Goal: Transaction & Acquisition: Purchase product/service

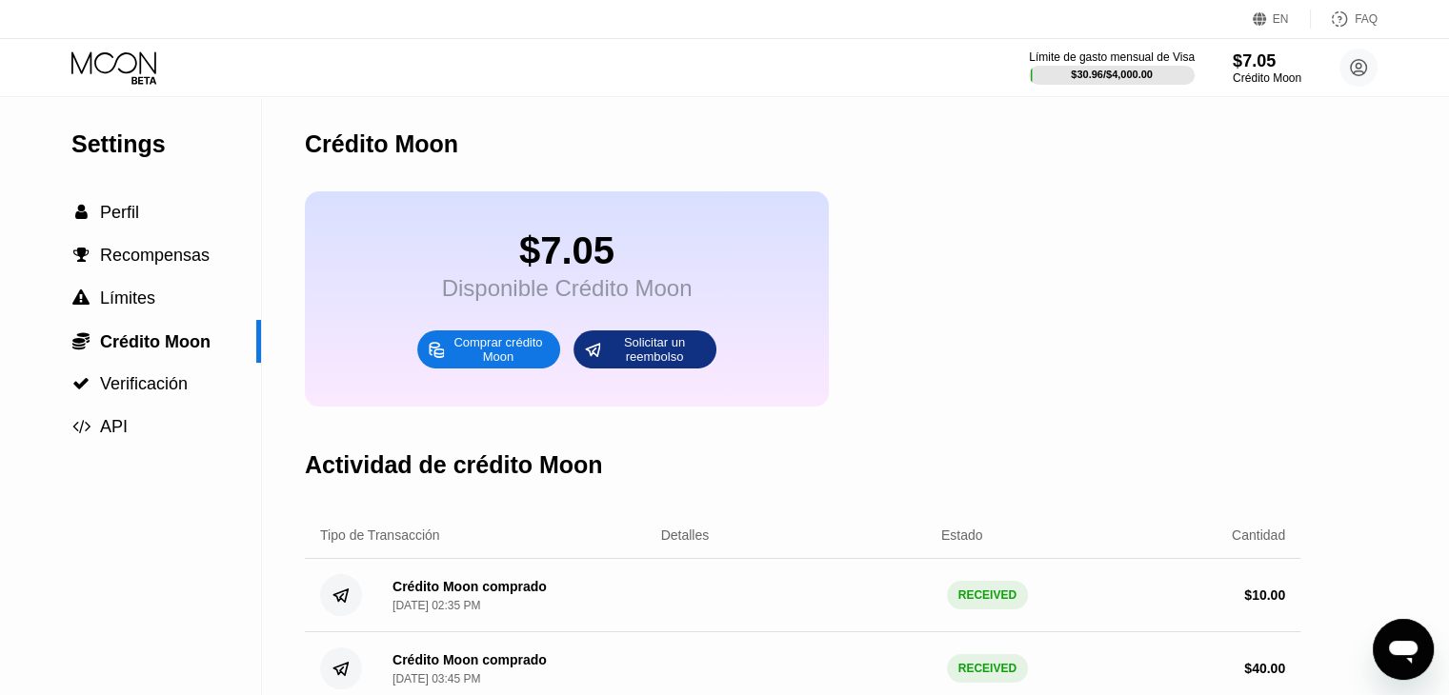
click at [469, 365] on div "Comprar crédito Moon" at bounding box center [498, 349] width 105 height 30
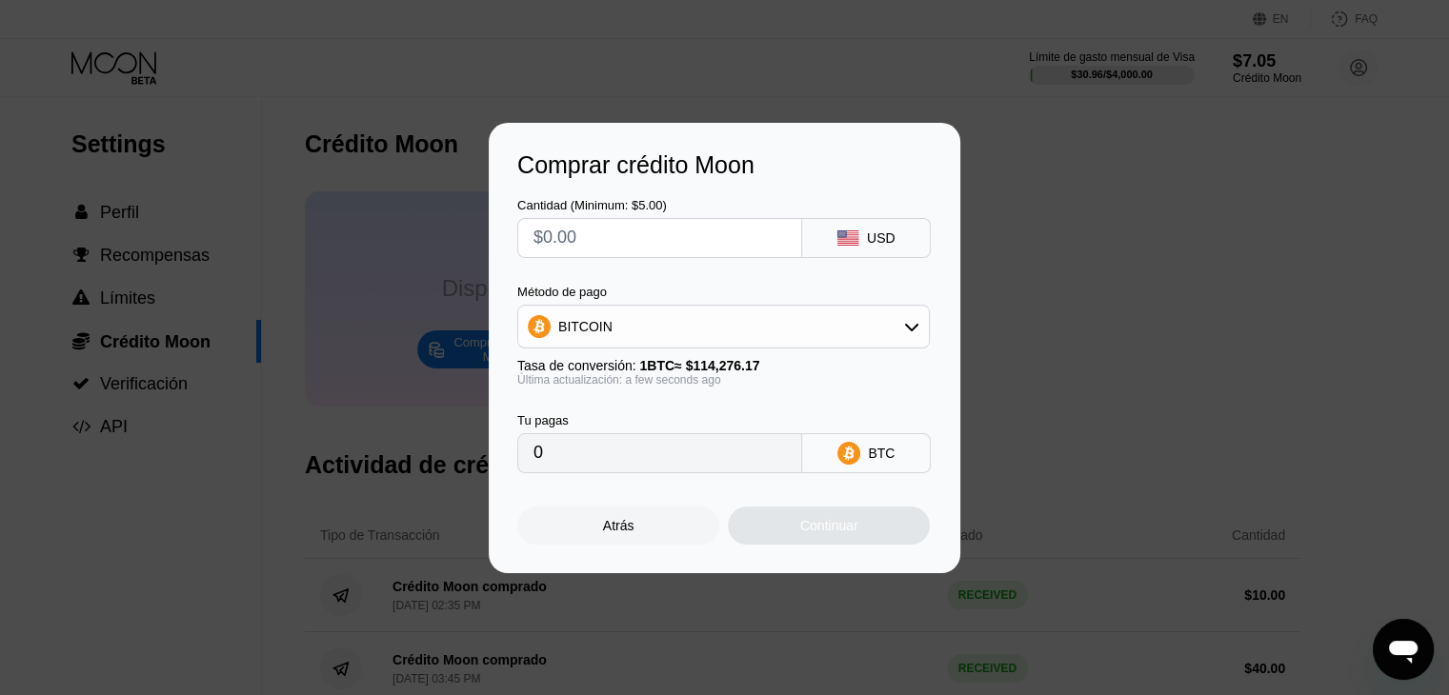
click at [603, 232] on input "text" at bounding box center [659, 238] width 252 height 38
type input "$2"
type input "0.00001751"
type input "$20"
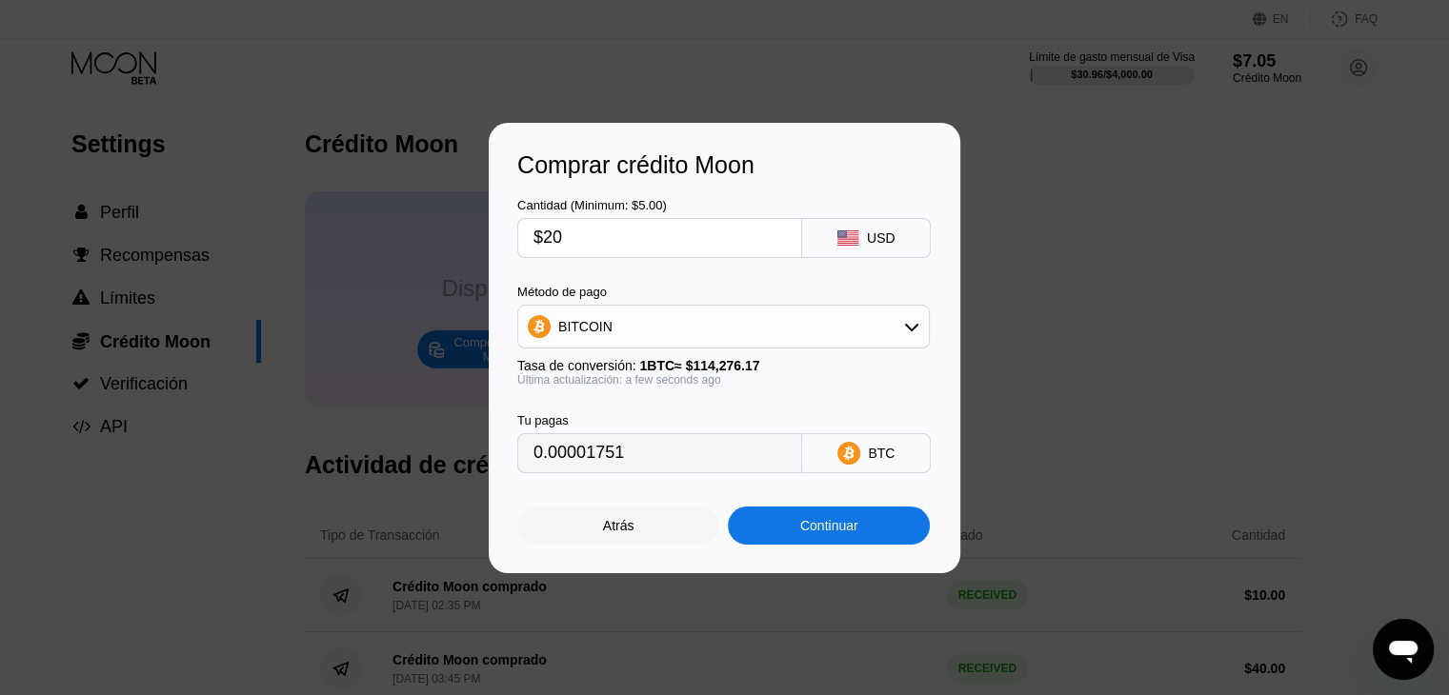
type input "0.00017502"
type input "$20"
click at [844, 543] on div "Continuar" at bounding box center [829, 526] width 202 height 38
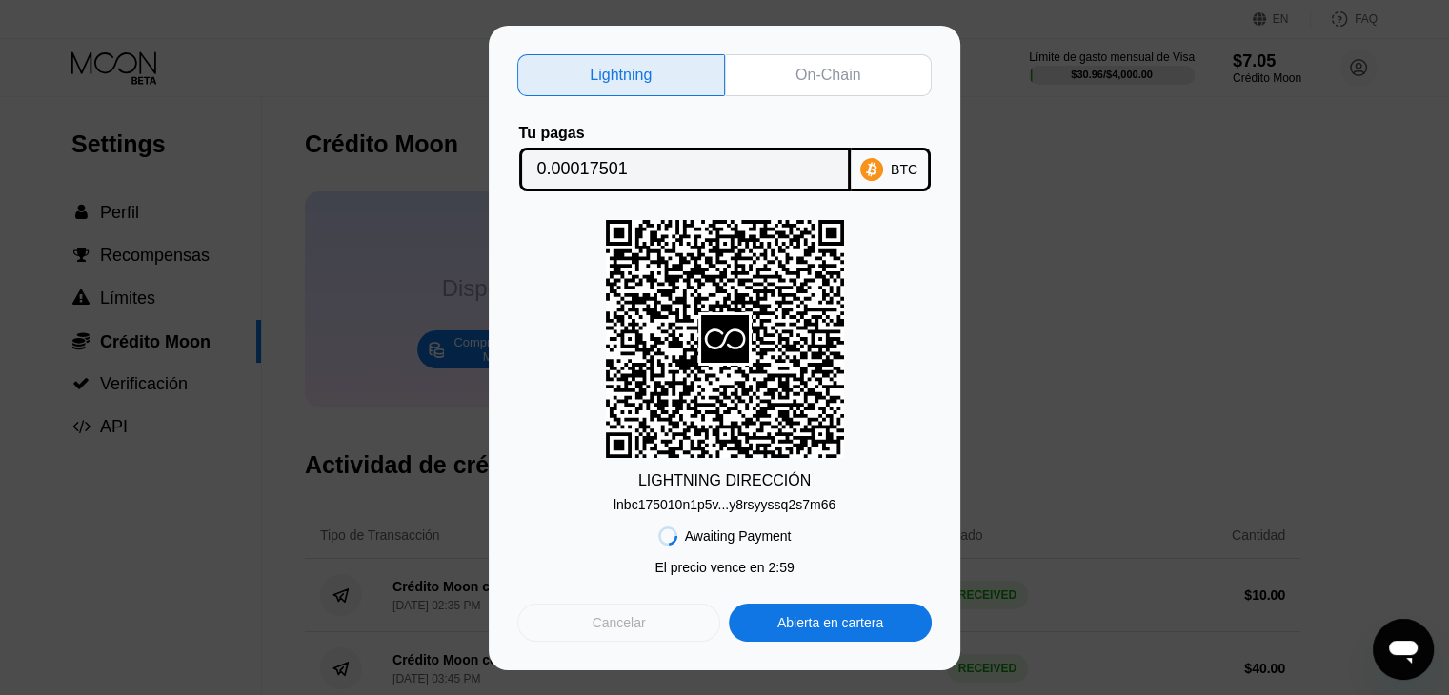
click at [598, 631] on div "Cancelar" at bounding box center [618, 622] width 53 height 17
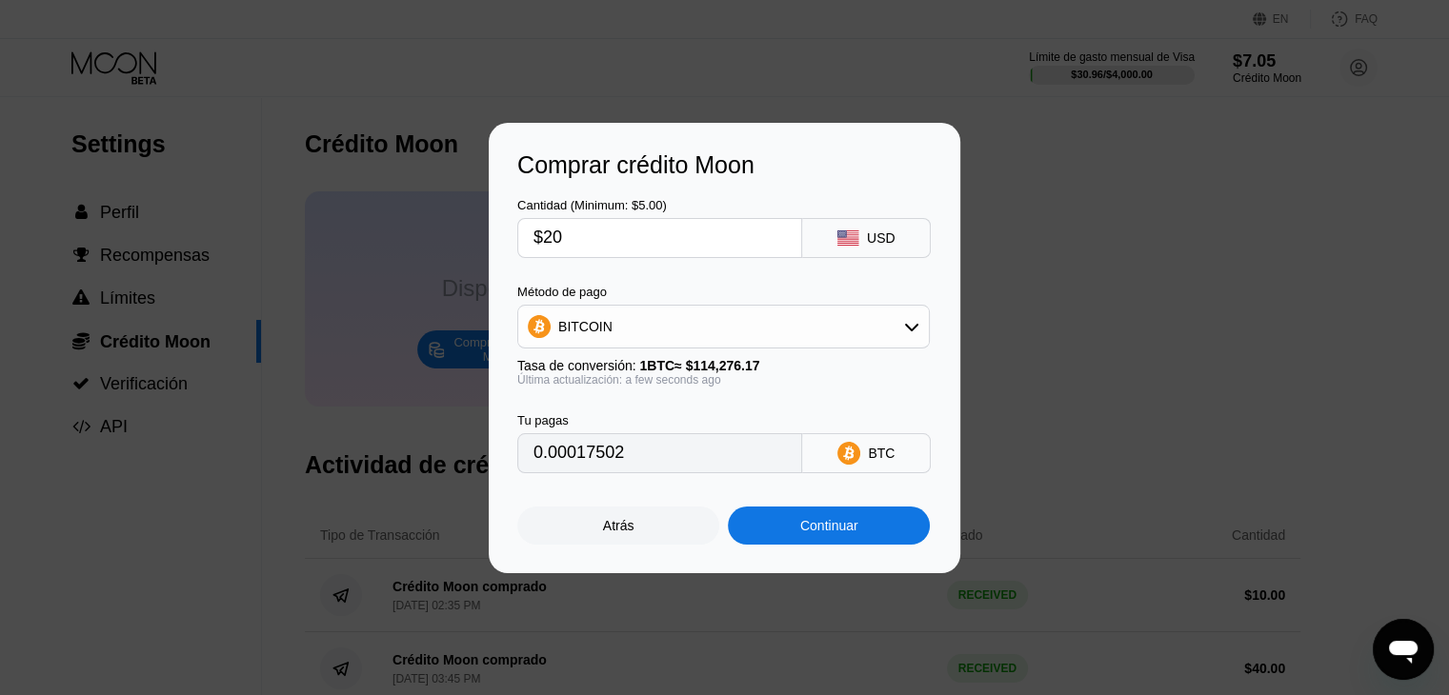
drag, startPoint x: 532, startPoint y: 237, endPoint x: 465, endPoint y: 237, distance: 67.6
click at [467, 237] on div "Comprar crédito Moon Cantidad (Minimum: $5.00) $20 USD Método de pago BITCOIN T…" at bounding box center [724, 348] width 1449 height 451
type input "$4"
type input "0.00003501"
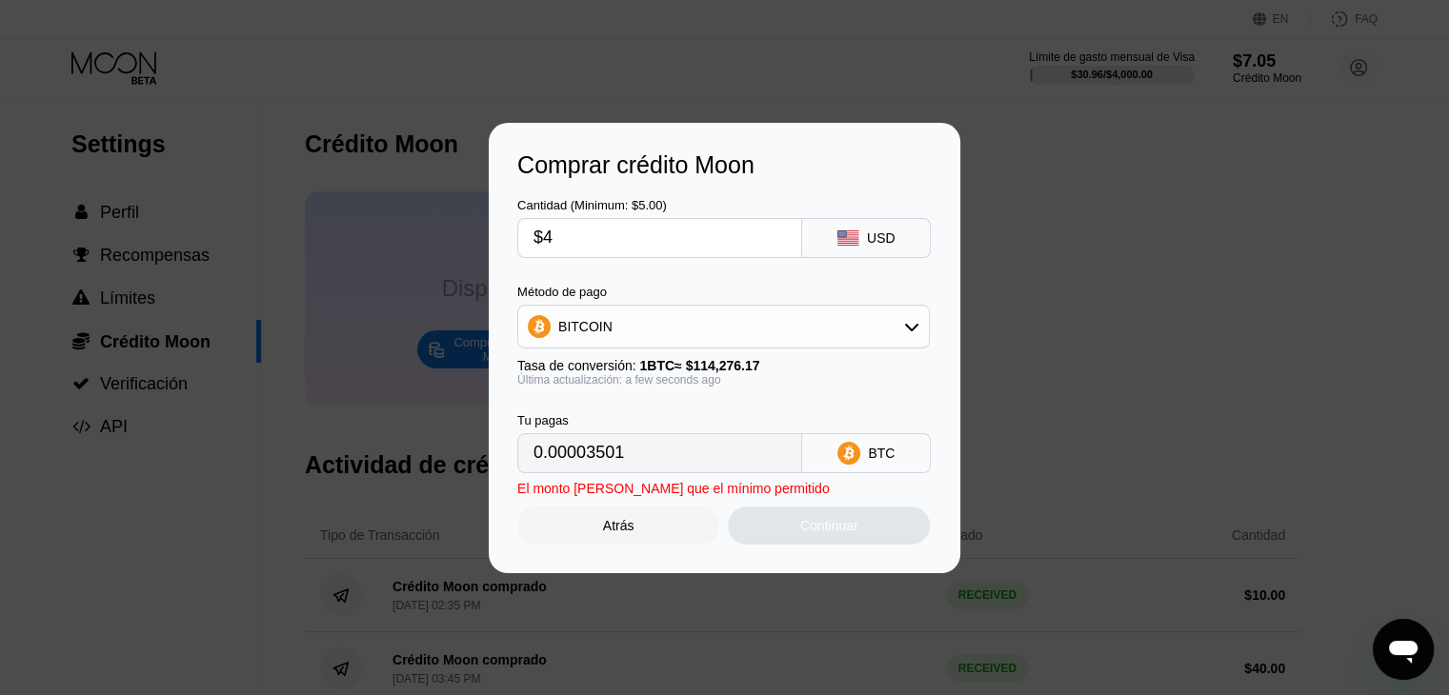
type input "$40"
type input "0.00035003"
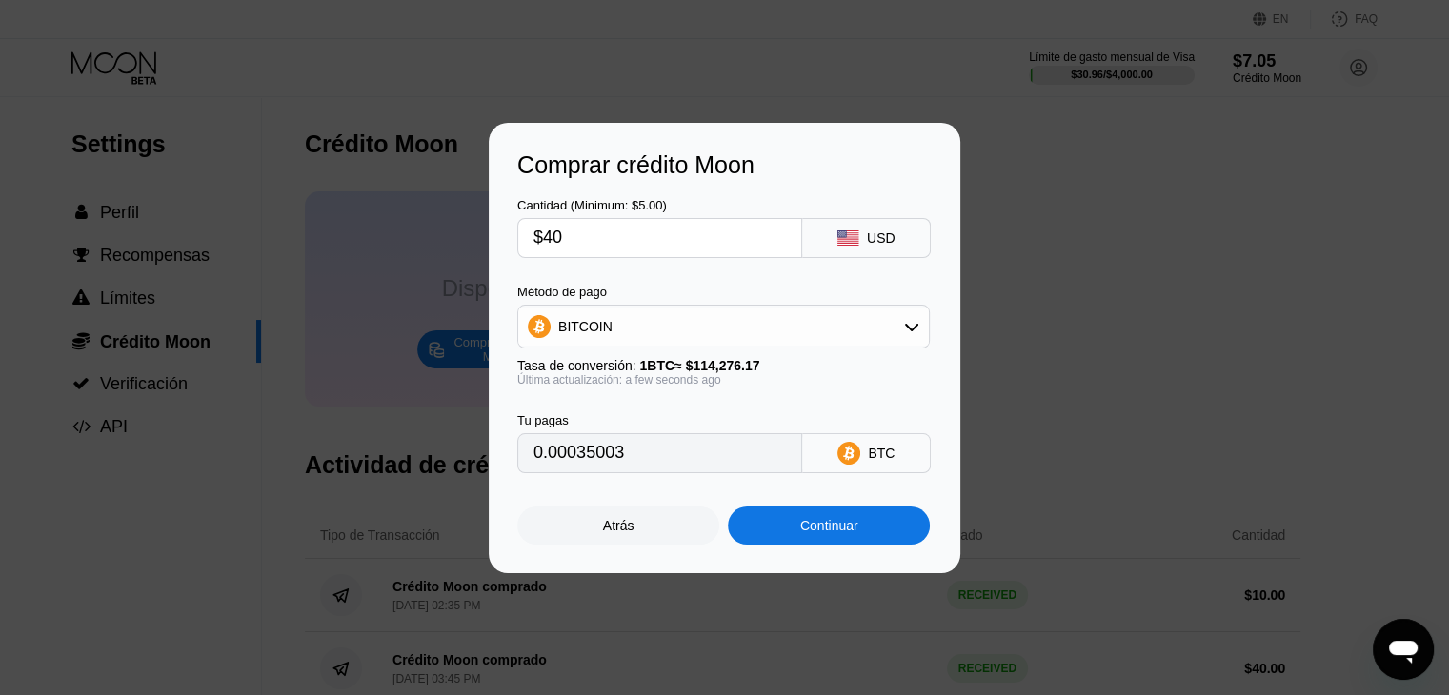
type input "$40"
click at [800, 533] on div "Continuar" at bounding box center [829, 525] width 58 height 15
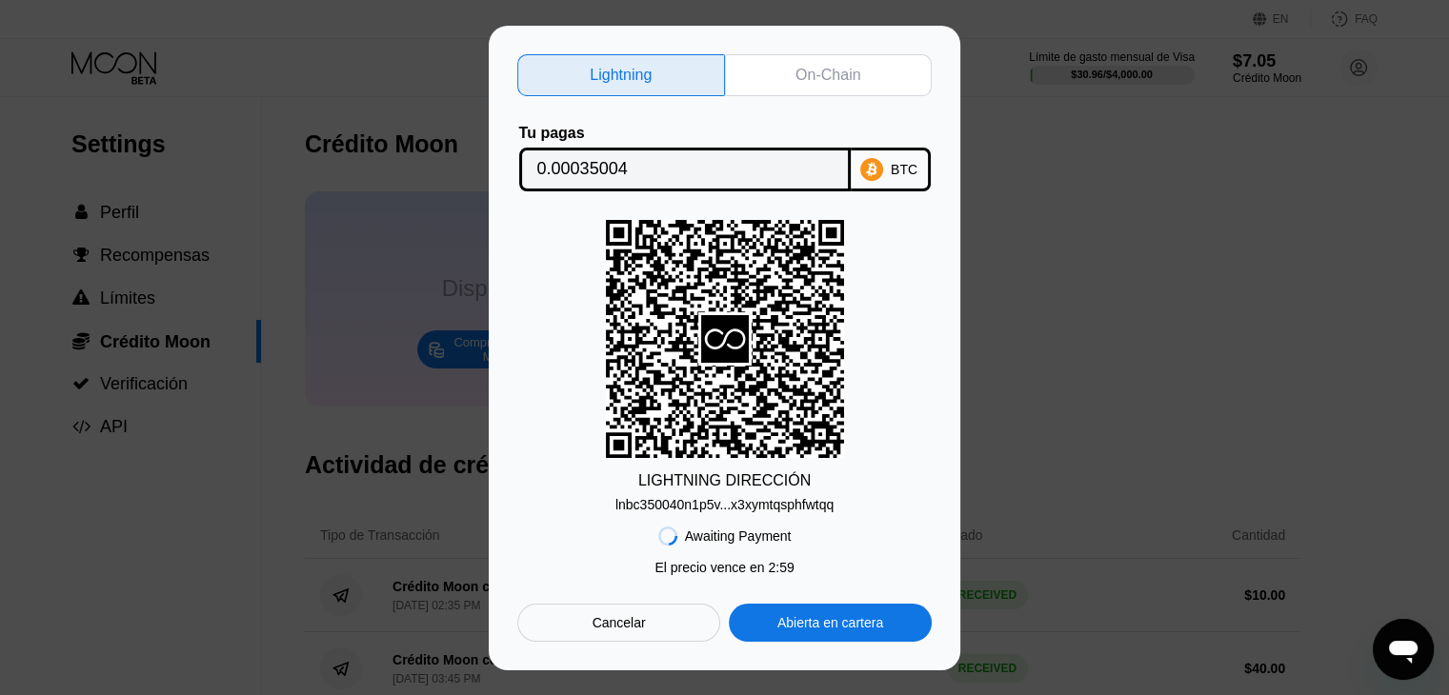
click at [766, 510] on div "lnbc350040n1p5v...x3xymtqsphfwtqq" at bounding box center [724, 504] width 218 height 15
click at [1109, 264] on div "Lightning On-Chain Tu pagas 0.00035004 BTC LIGHTNING DIRECCIÓN lnbc350040n1p5v.…" at bounding box center [724, 348] width 1449 height 645
click at [645, 628] on div "Cancelar" at bounding box center [618, 623] width 203 height 38
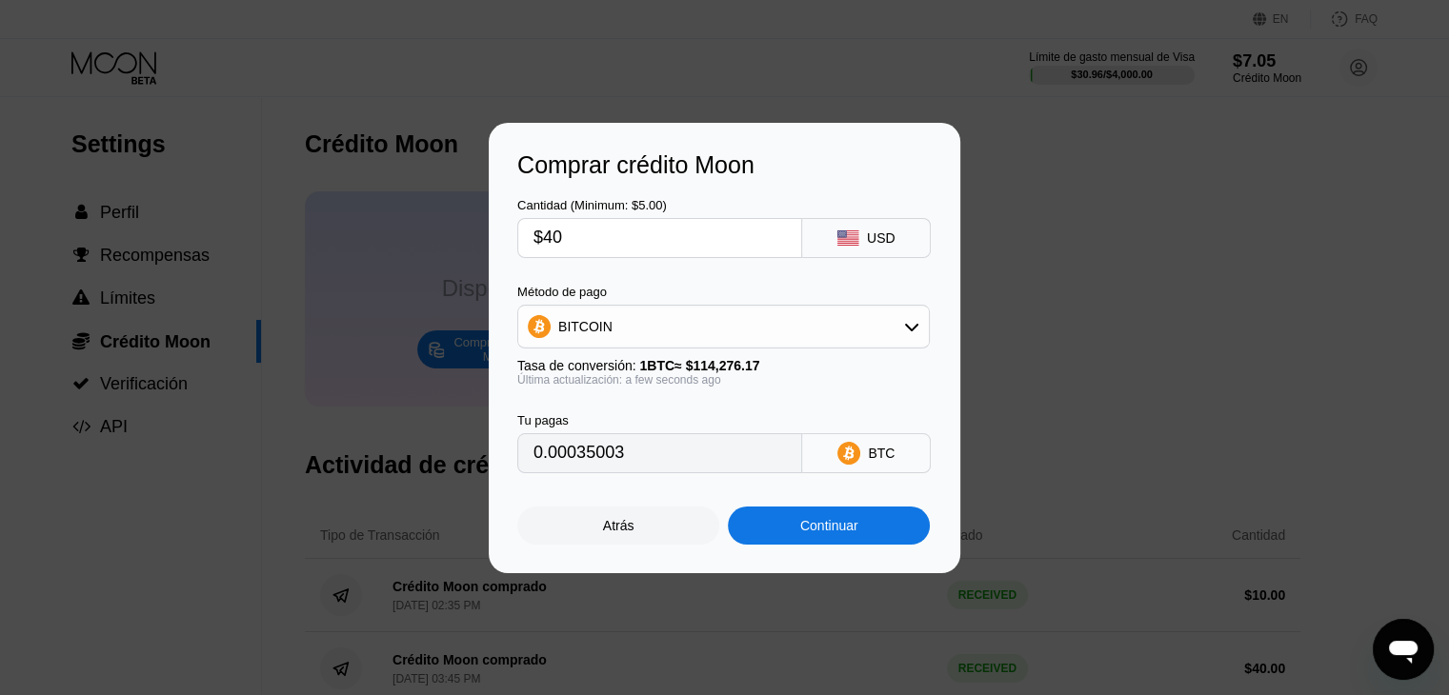
click at [625, 533] on div "Atrás" at bounding box center [618, 525] width 31 height 15
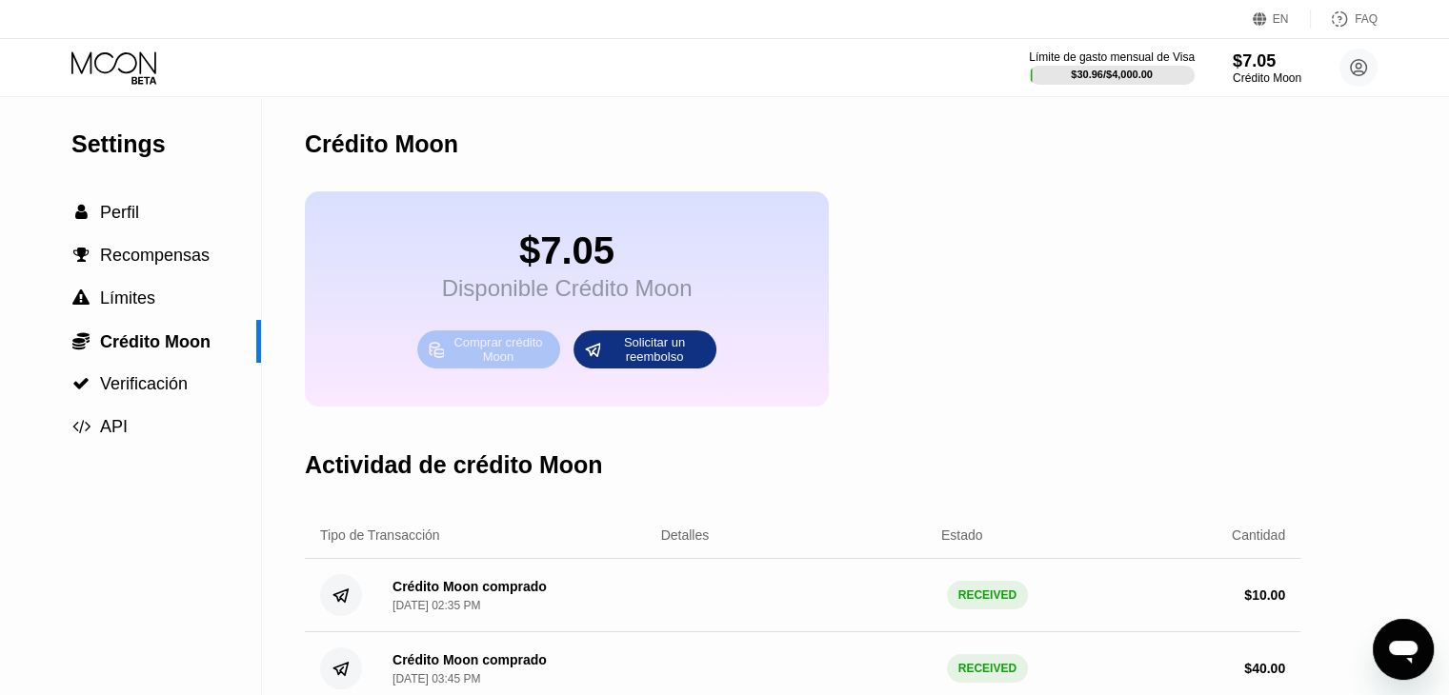
click at [488, 365] on div "Comprar crédito Moon" at bounding box center [498, 349] width 105 height 30
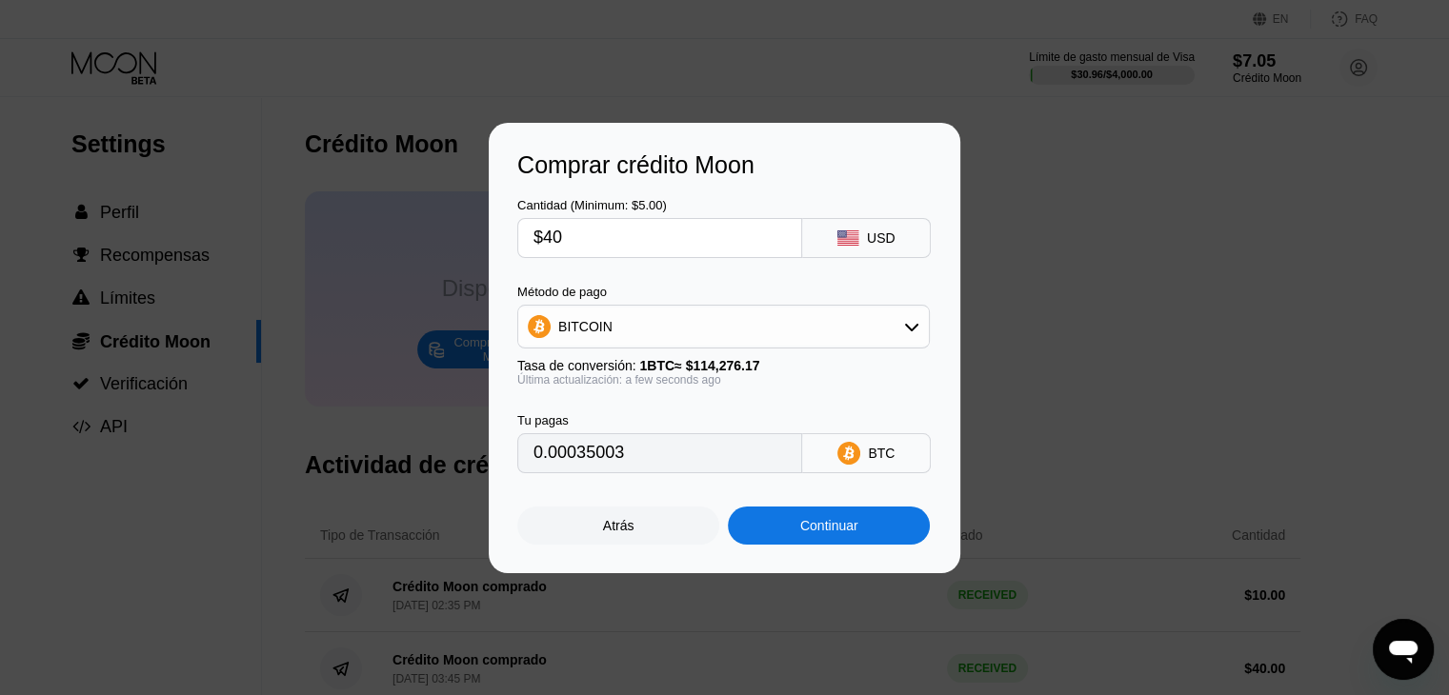
click at [869, 537] on div "Continuar" at bounding box center [829, 526] width 202 height 38
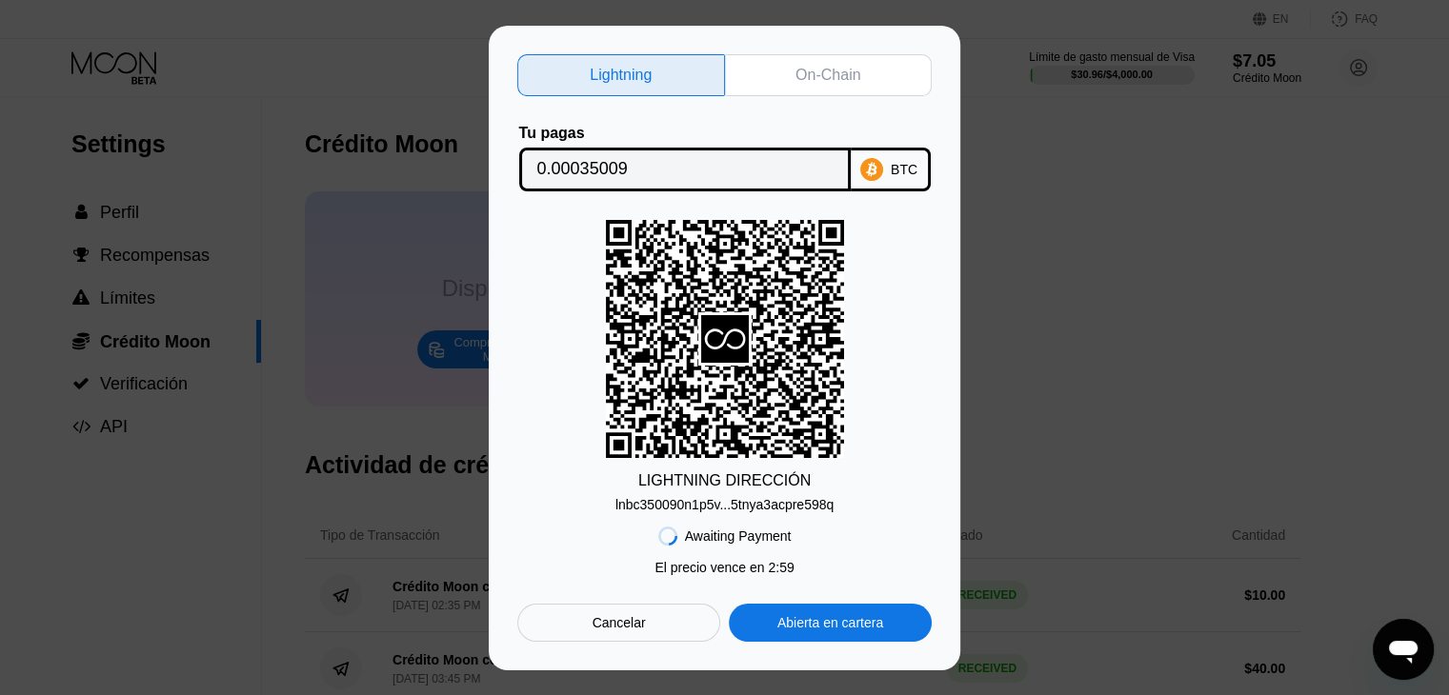
click at [745, 510] on div "lnbc350090n1p5v...5tnya3acpre598q" at bounding box center [724, 504] width 218 height 15
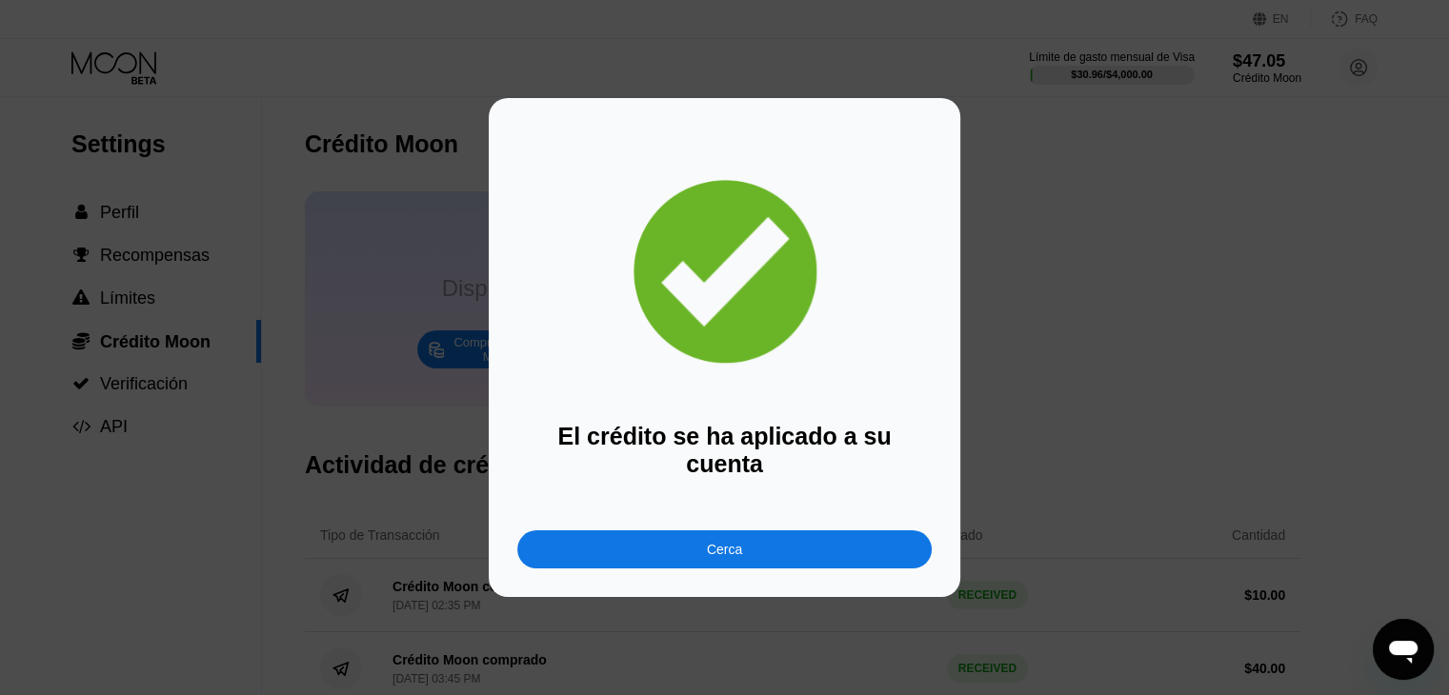
click at [382, 61] on div at bounding box center [731, 347] width 1463 height 695
click at [800, 543] on div "Cerca" at bounding box center [724, 550] width 414 height 38
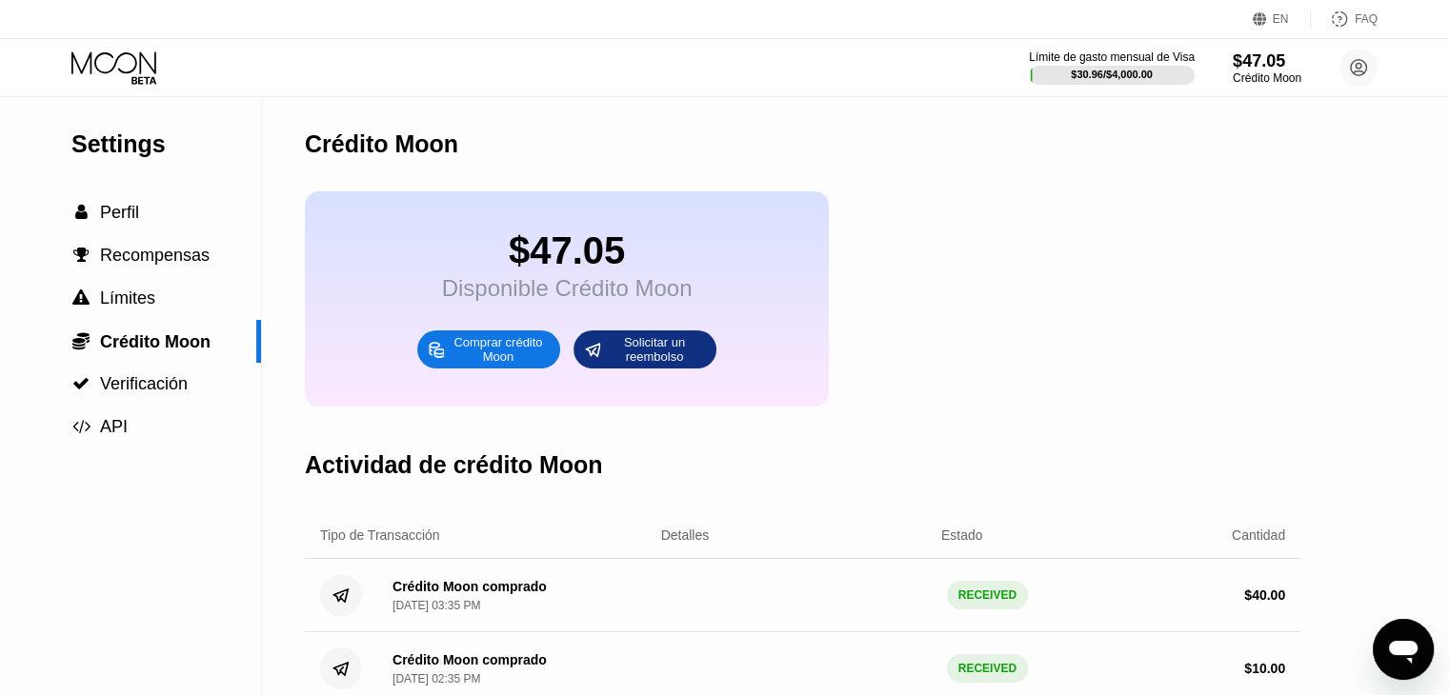
click at [122, 56] on icon at bounding box center [115, 67] width 89 height 33
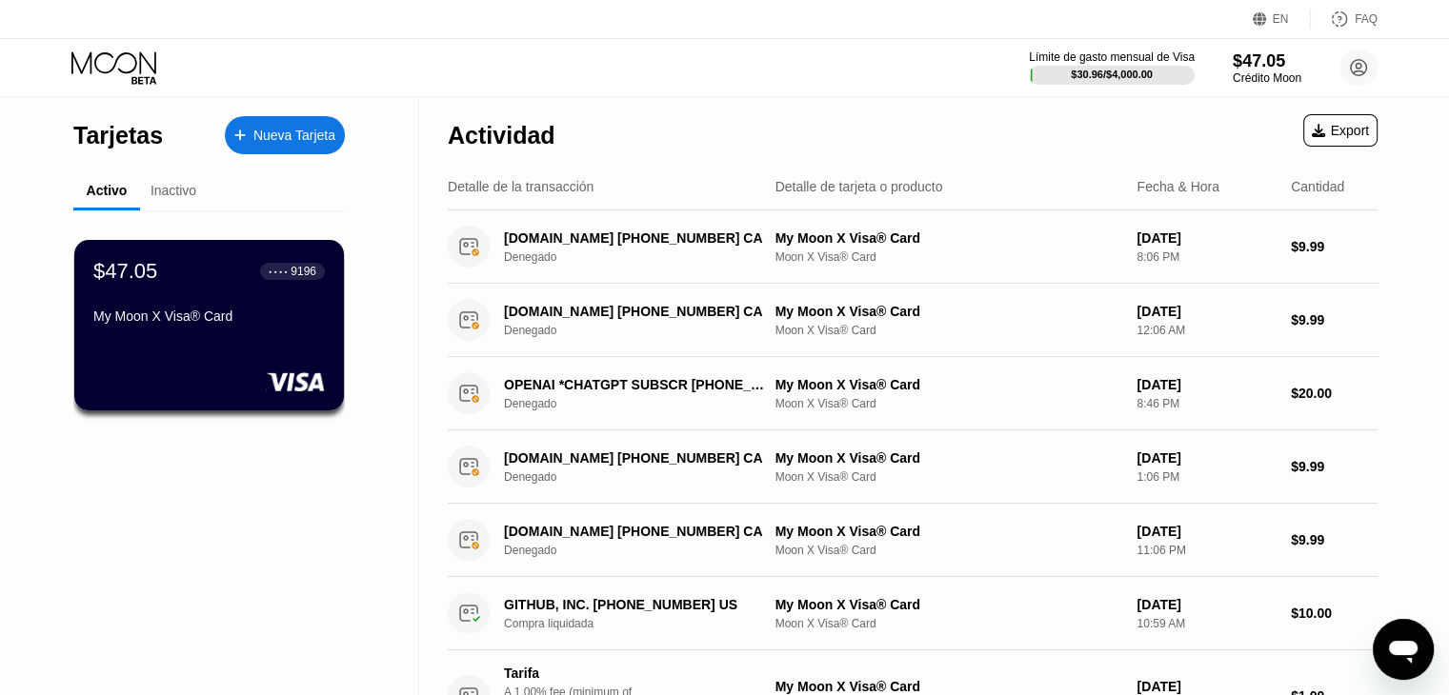
click at [225, 314] on div "My Moon X Visa® Card" at bounding box center [208, 316] width 231 height 15
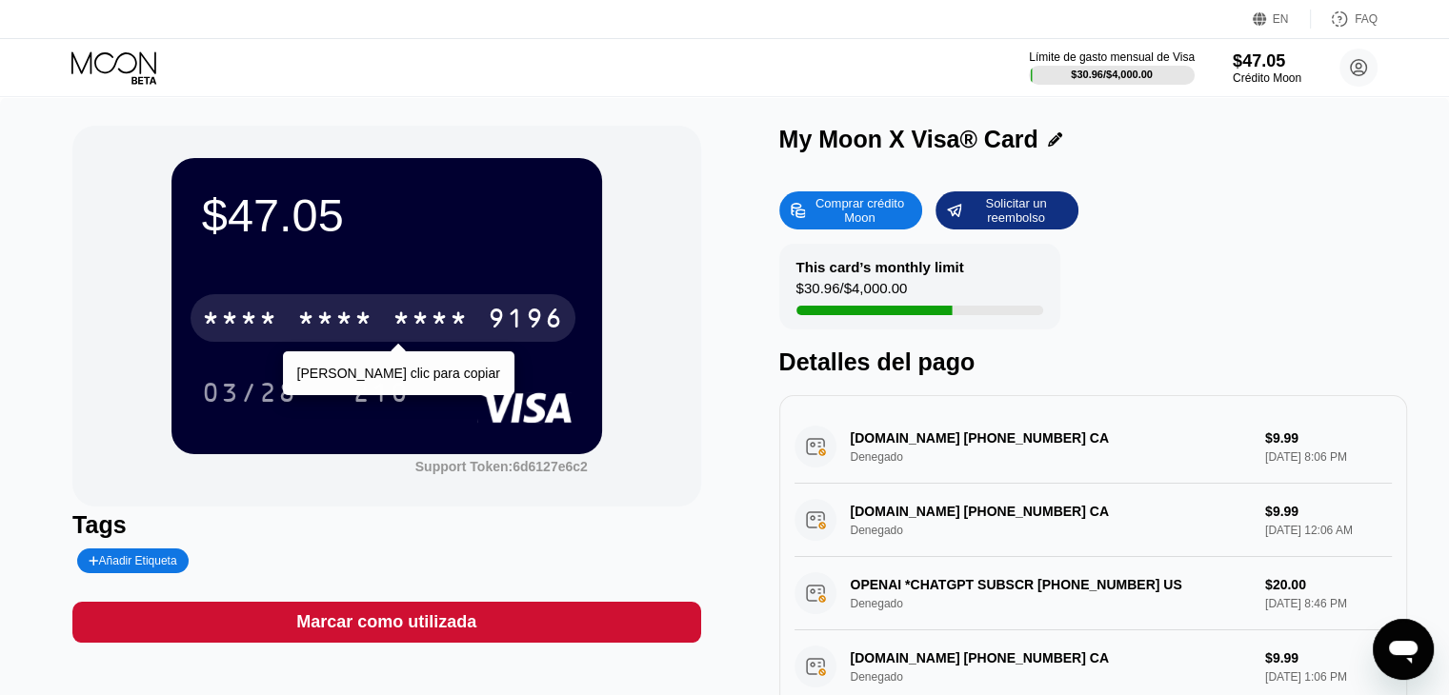
click at [501, 311] on div "9196" at bounding box center [526, 321] width 76 height 30
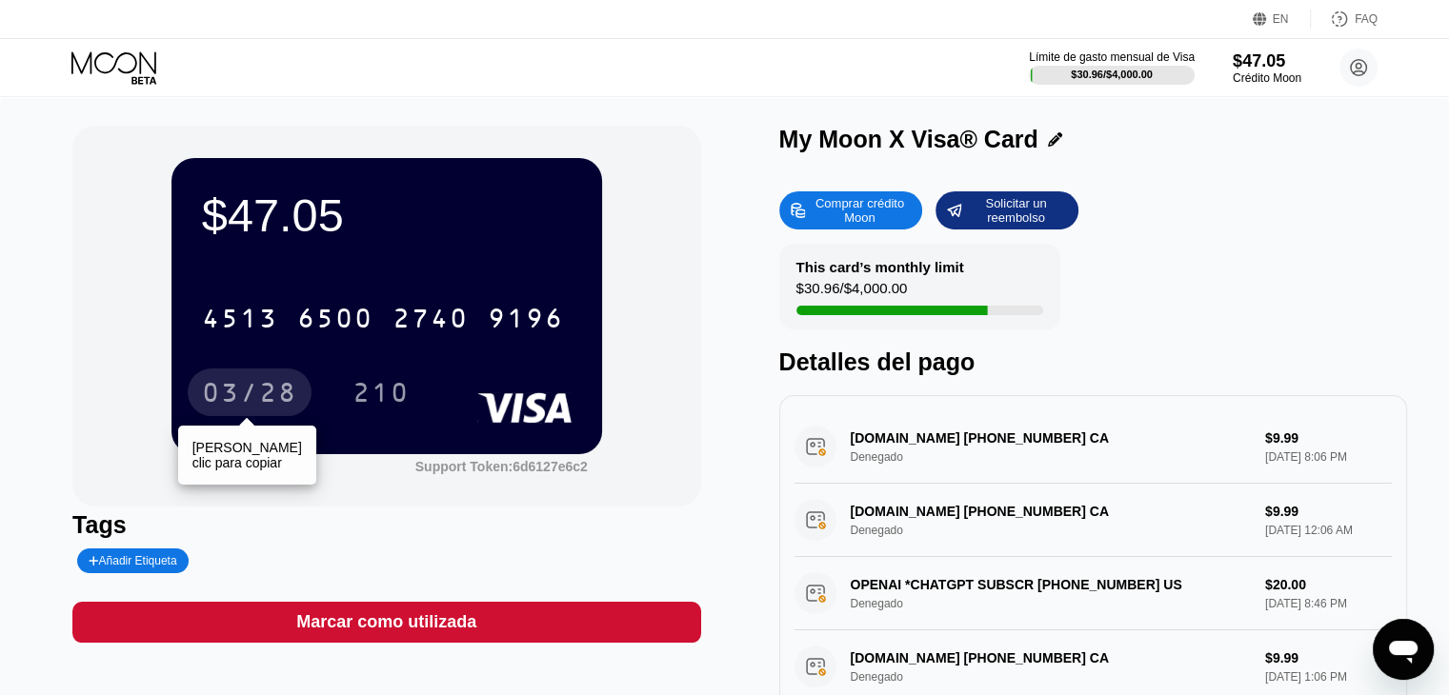
click at [218, 382] on div "03/28" at bounding box center [250, 393] width 124 height 48
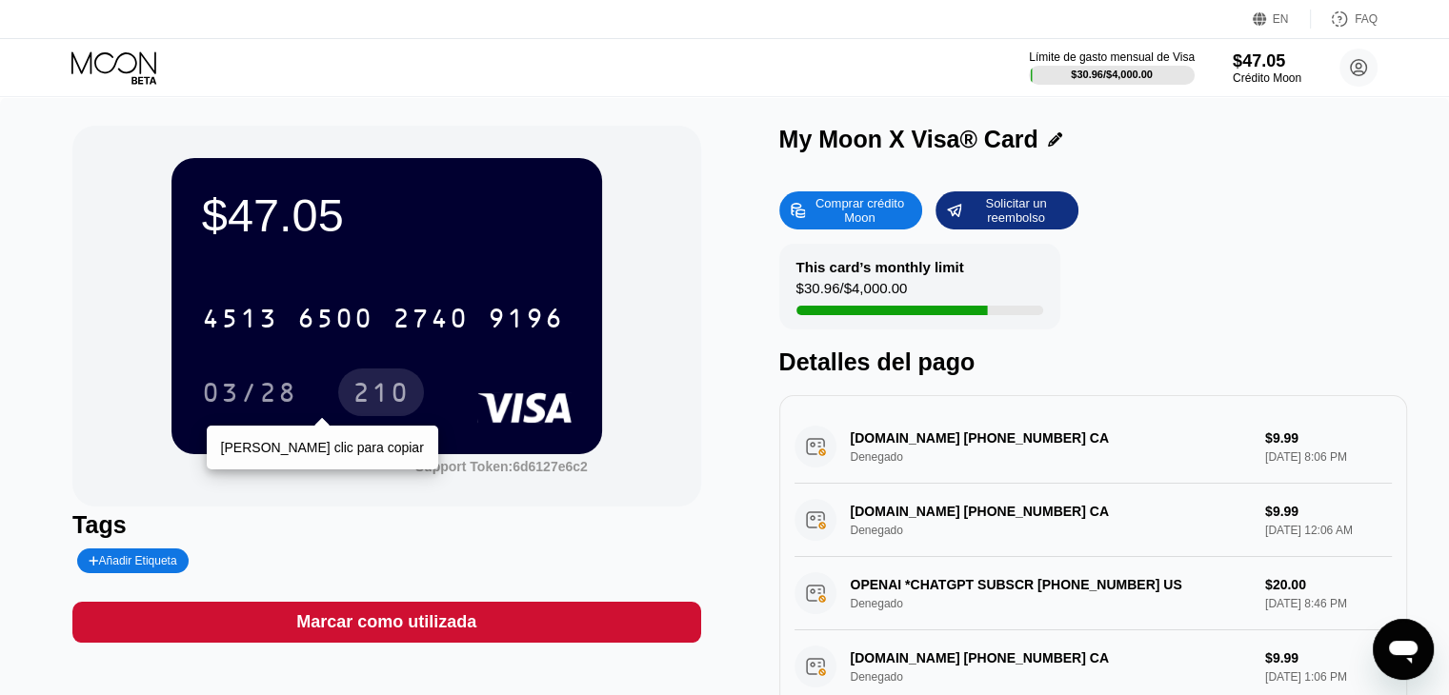
click at [389, 385] on div "210" at bounding box center [380, 395] width 57 height 30
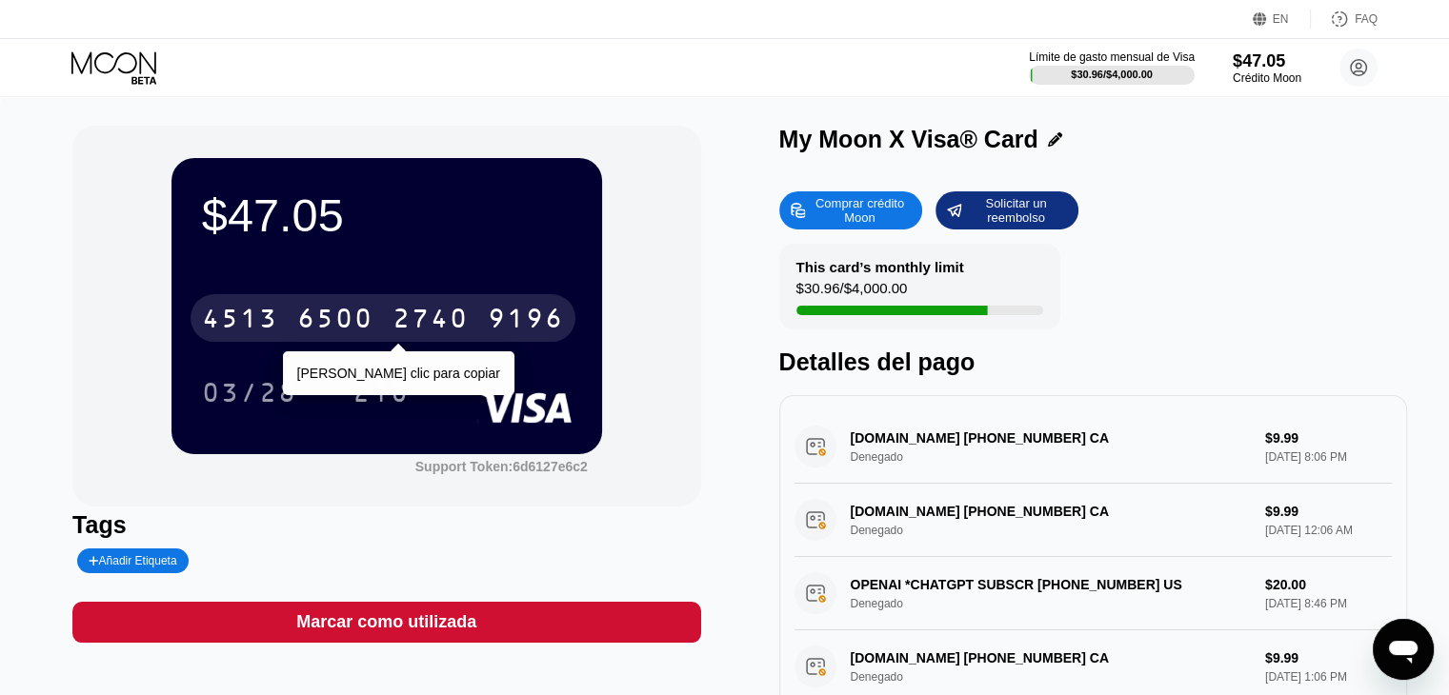
click at [510, 323] on div "9196" at bounding box center [526, 321] width 76 height 30
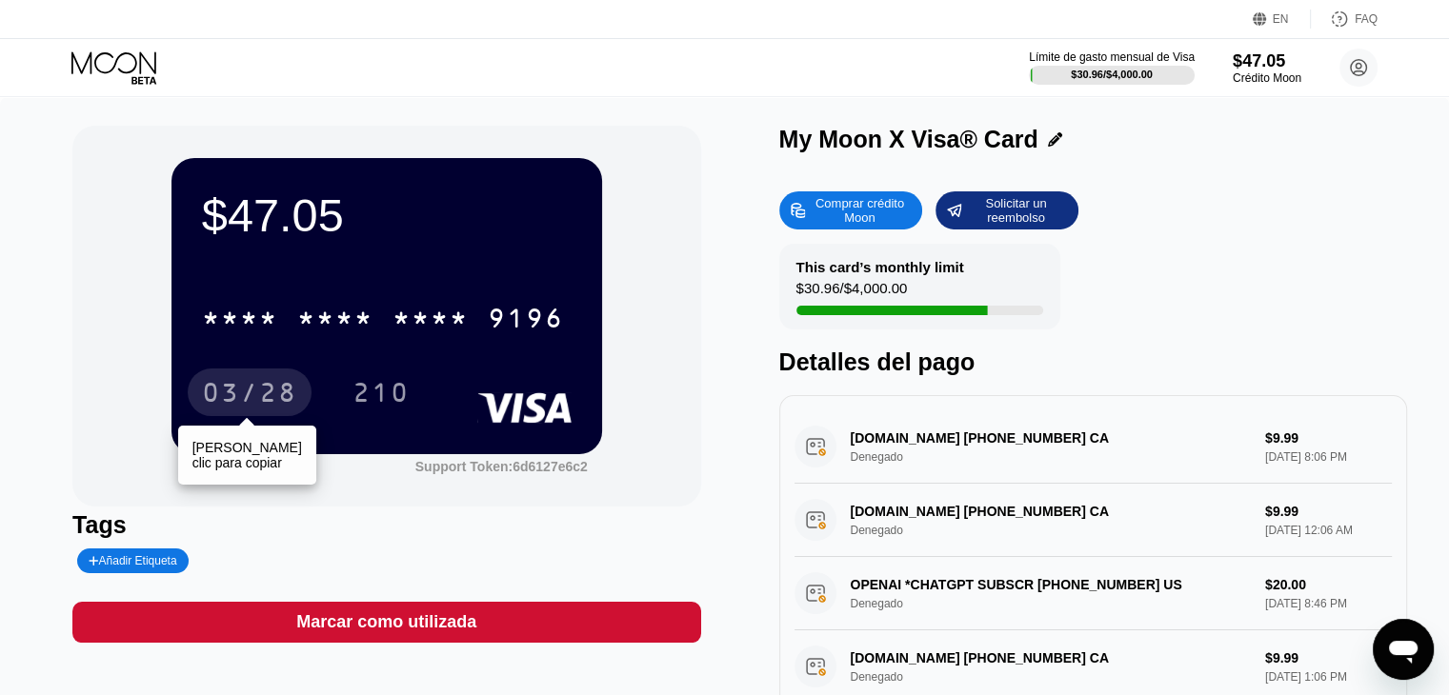
click at [226, 416] on div "03/28" at bounding box center [250, 393] width 124 height 48
